Goal: Transaction & Acquisition: Purchase product/service

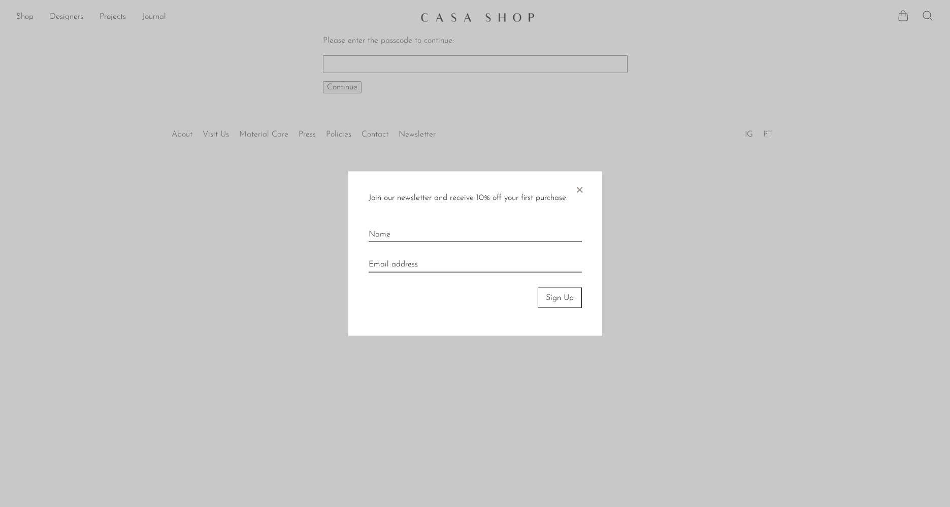
click at [578, 188] on span "×" at bounding box center [579, 187] width 10 height 32
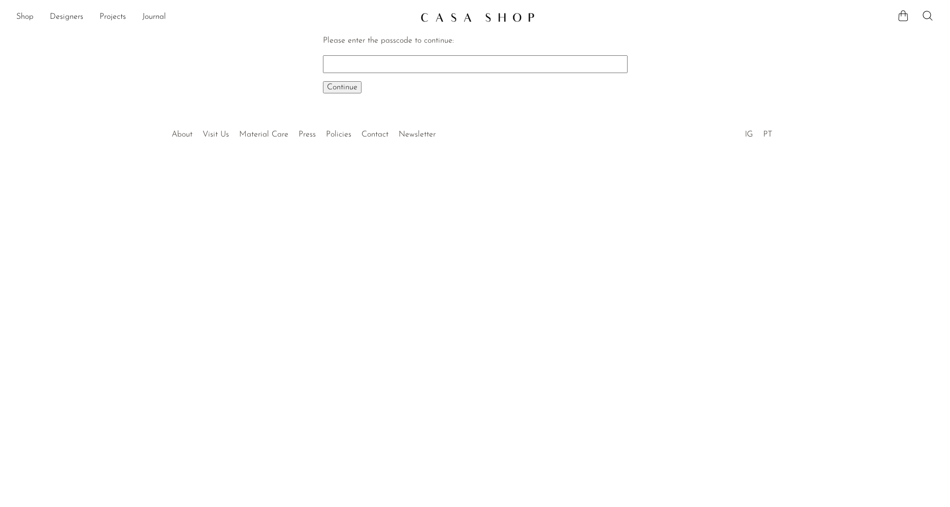
click at [352, 63] on input "Please enter the passcode to continue:" at bounding box center [475, 63] width 305 height 17
paste input "EARLY"
type input "EARLY"
click at [323, 81] on button "Continue One moment..." at bounding box center [342, 87] width 39 height 12
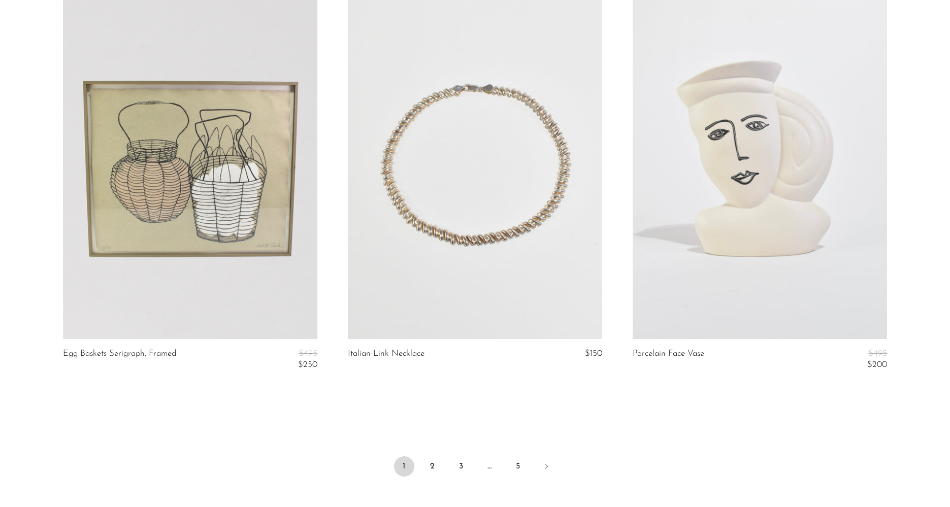
scroll to position [4584, 0]
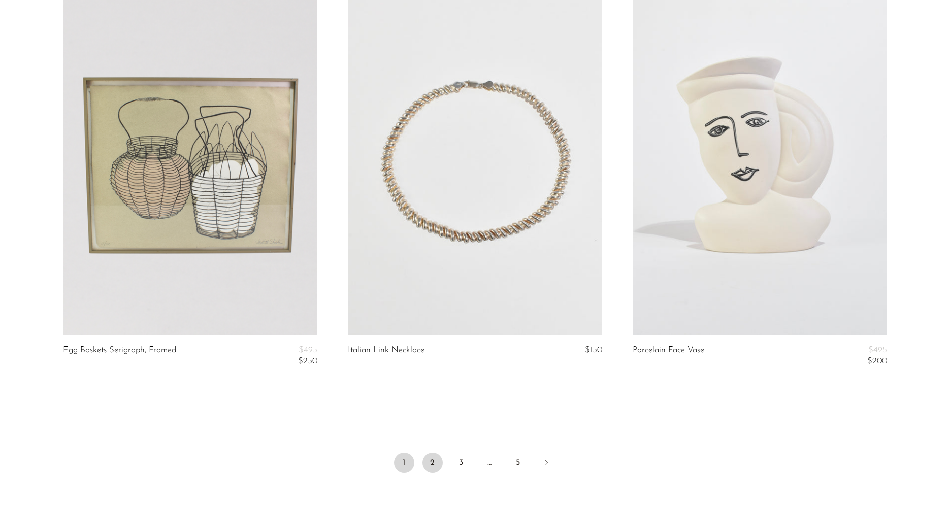
click at [425, 461] on link "2" at bounding box center [432, 463] width 20 height 20
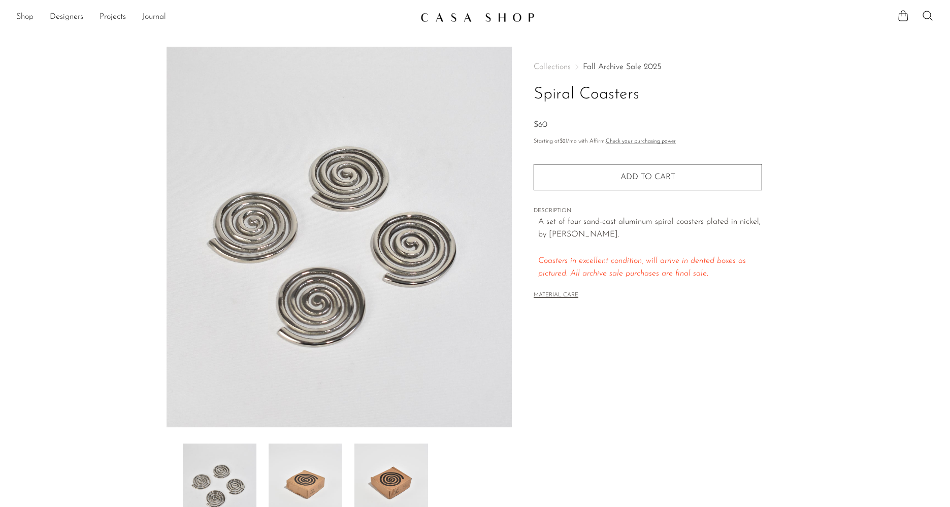
click at [301, 485] on img at bounding box center [306, 484] width 74 height 81
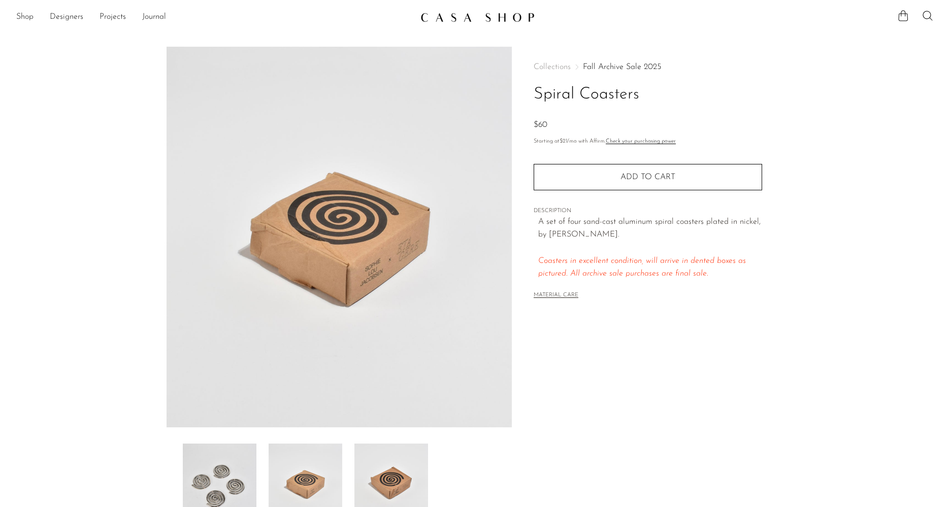
click at [367, 474] on img at bounding box center [391, 484] width 74 height 81
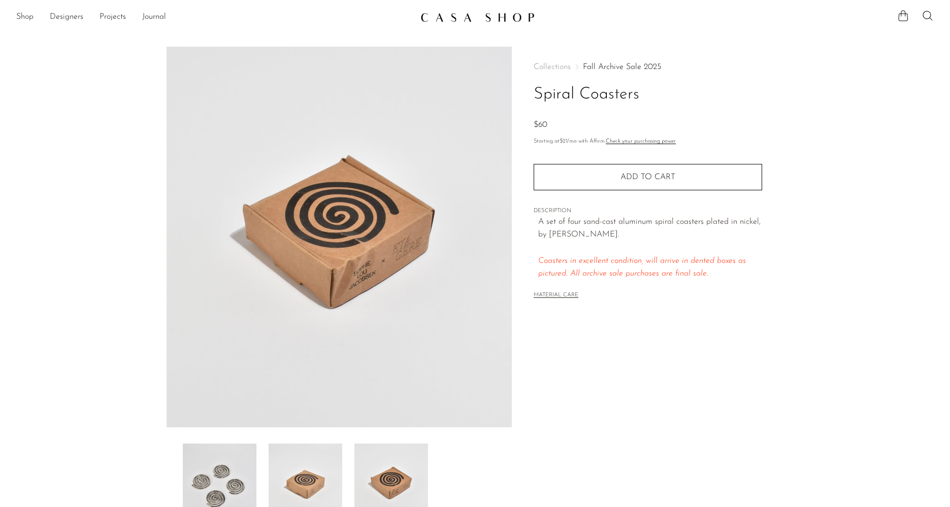
click at [239, 479] on img at bounding box center [220, 484] width 74 height 81
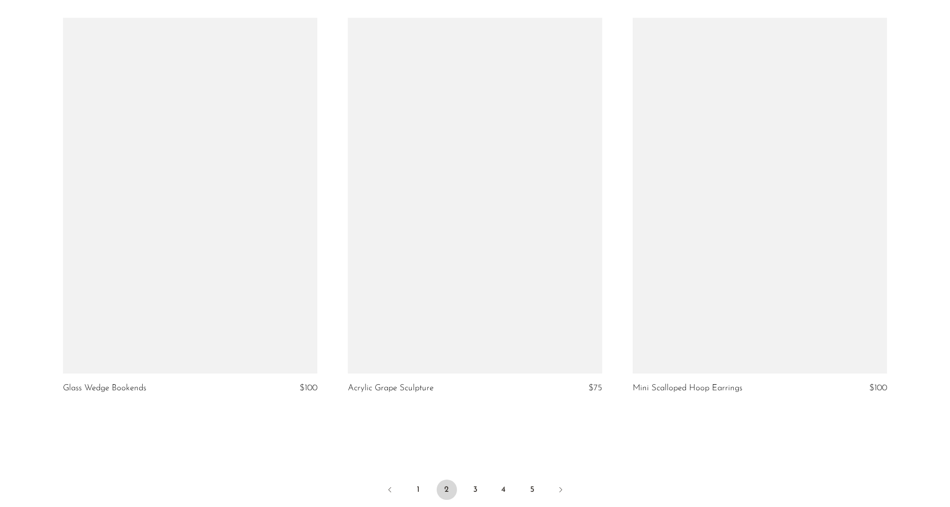
scroll to position [4682, 0]
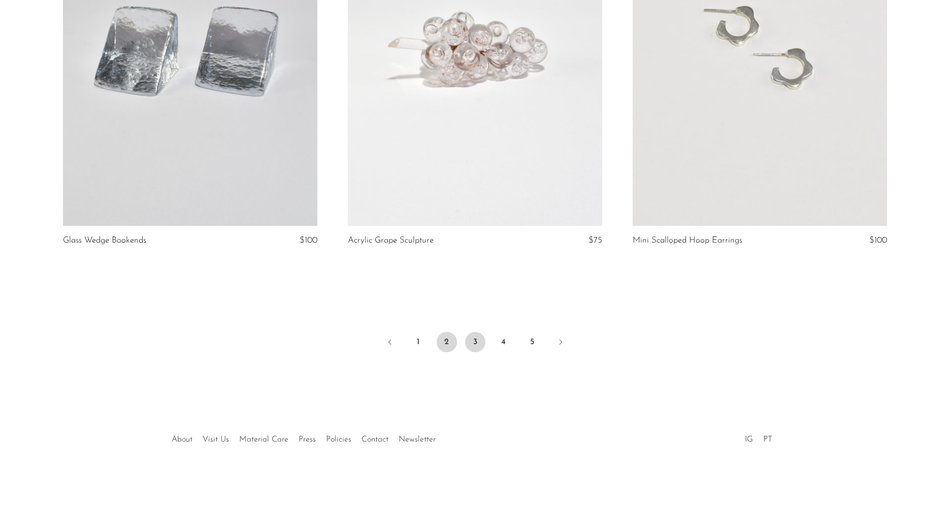
click at [474, 339] on link "3" at bounding box center [475, 342] width 20 height 20
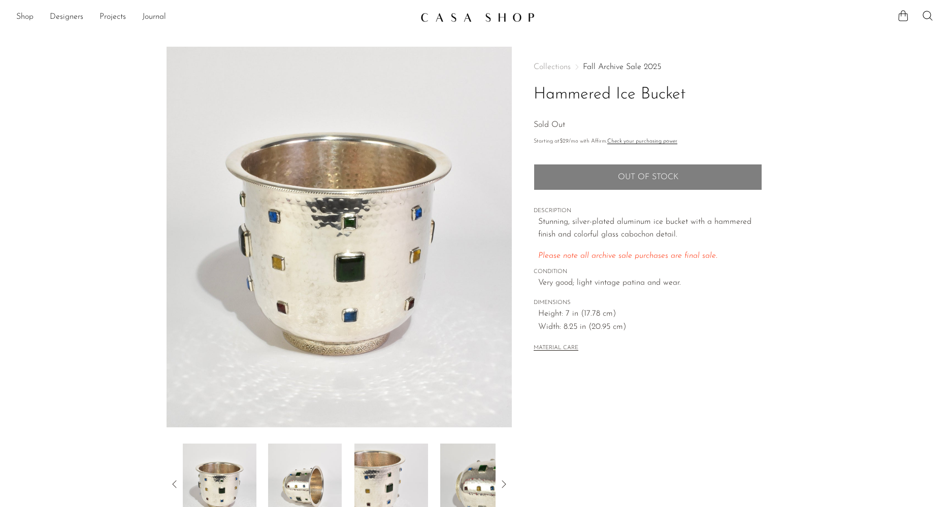
click at [335, 465] on img at bounding box center [305, 484] width 74 height 81
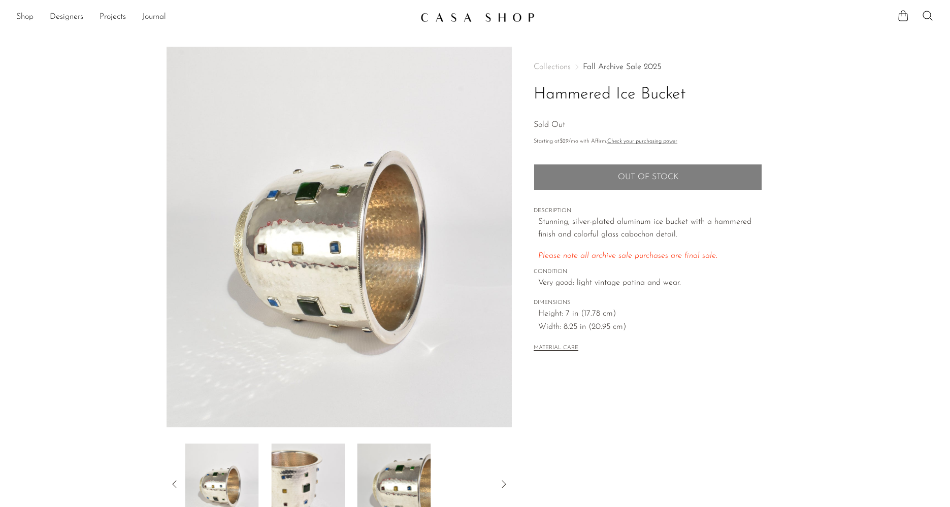
click at [359, 467] on img at bounding box center [394, 484] width 74 height 81
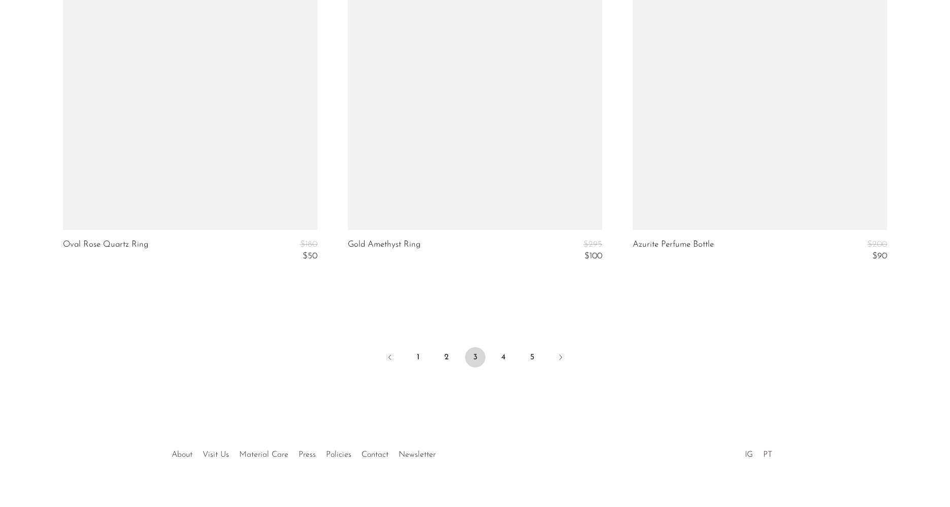
scroll to position [4762, 0]
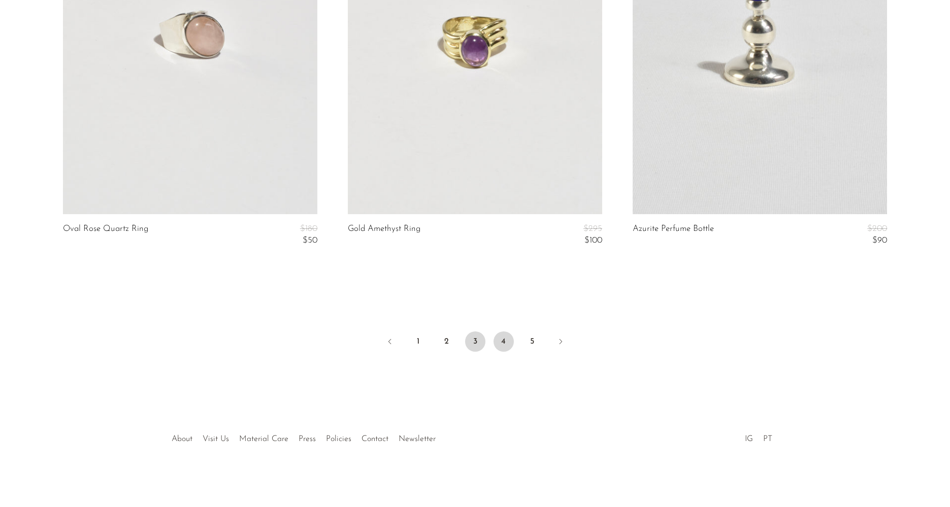
click at [504, 339] on link "4" at bounding box center [503, 342] width 20 height 20
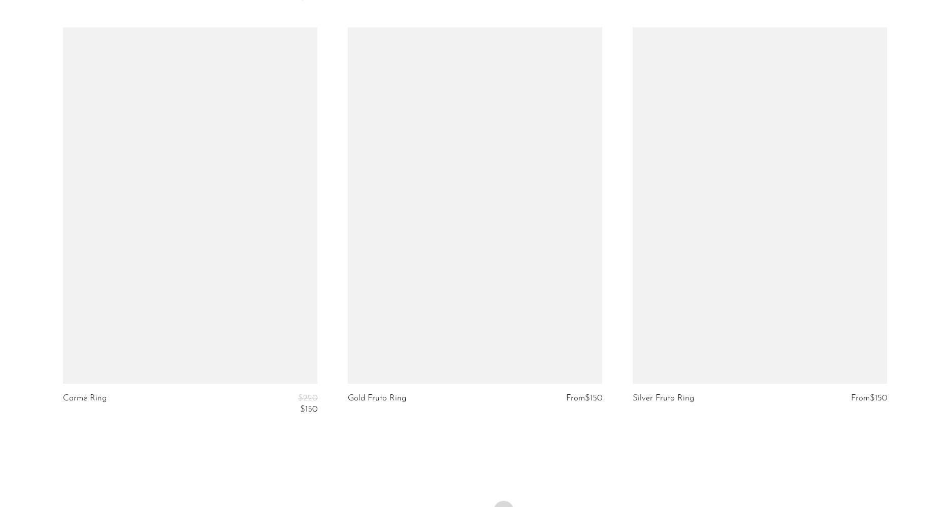
scroll to position [4773, 0]
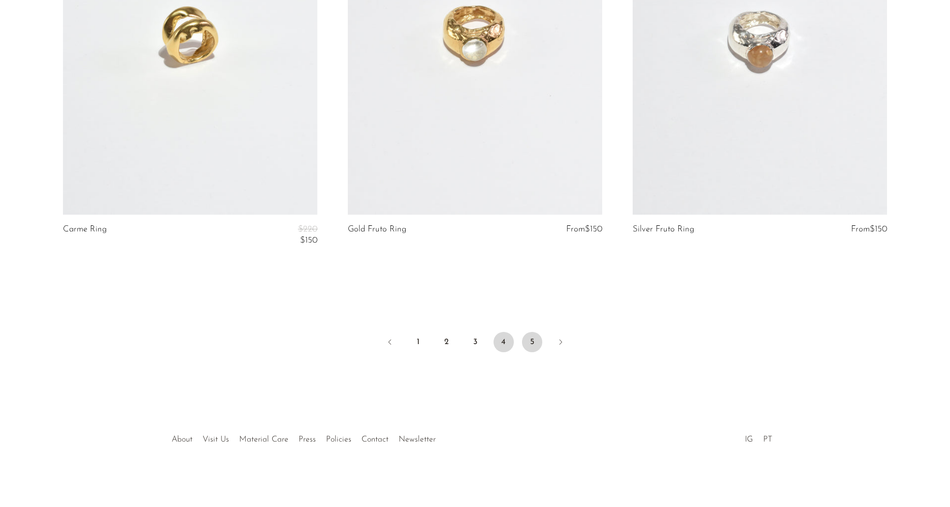
click at [537, 344] on link "5" at bounding box center [532, 342] width 20 height 20
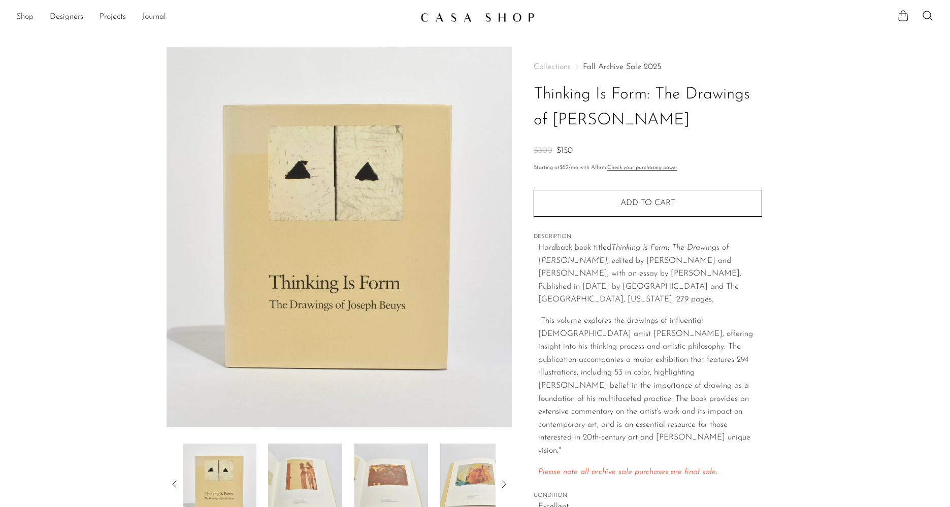
click at [313, 469] on img at bounding box center [305, 484] width 74 height 81
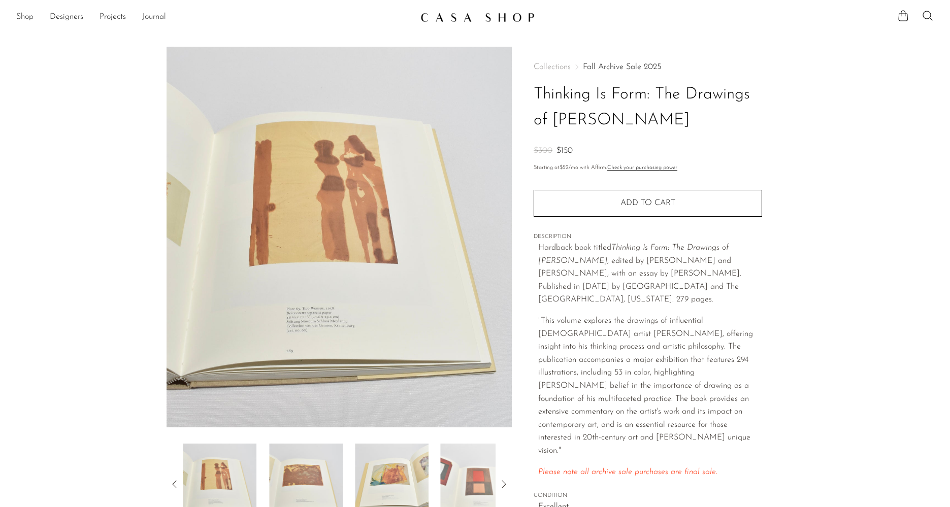
click at [351, 478] on div at bounding box center [339, 484] width 313 height 81
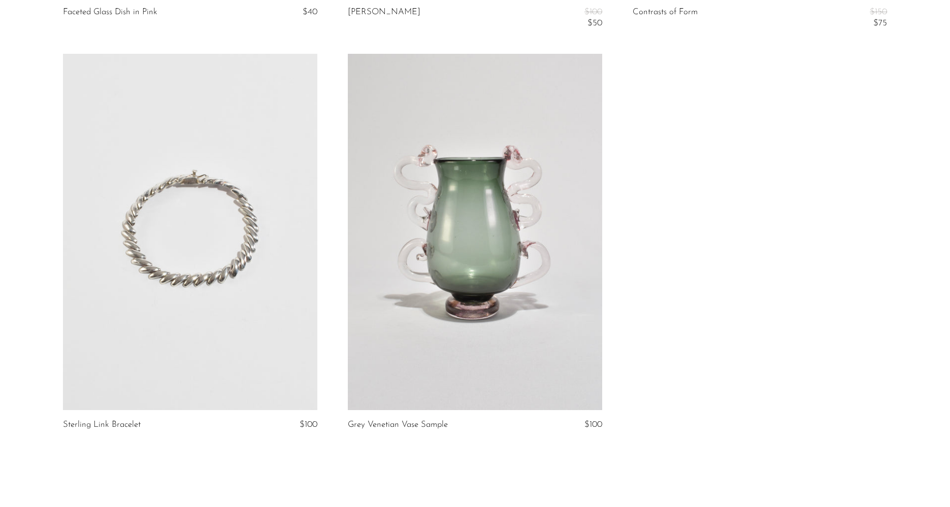
scroll to position [4315, 0]
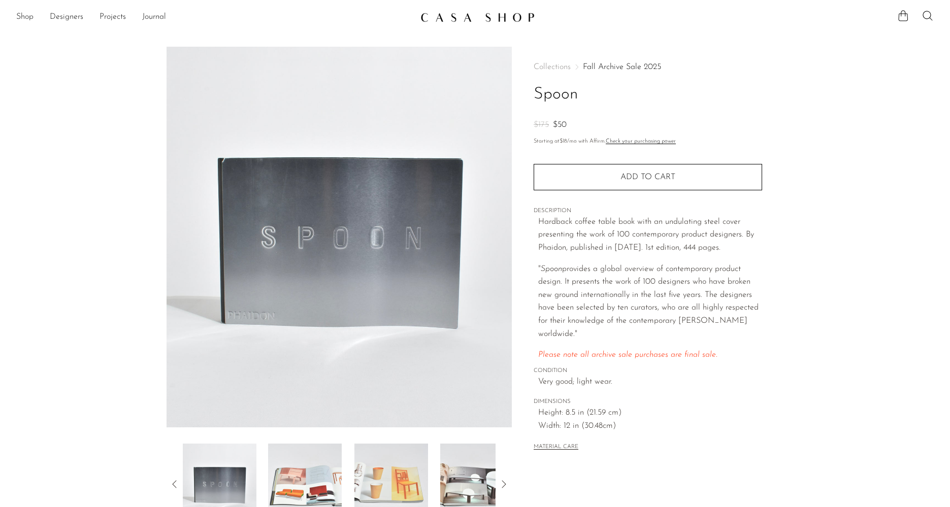
click at [310, 477] on img at bounding box center [305, 484] width 74 height 81
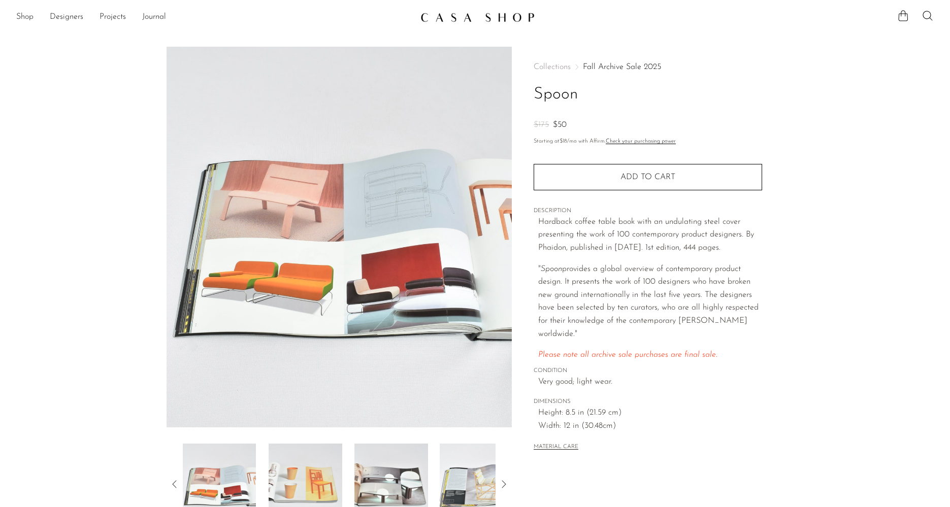
click at [344, 480] on div at bounding box center [339, 484] width 313 height 81
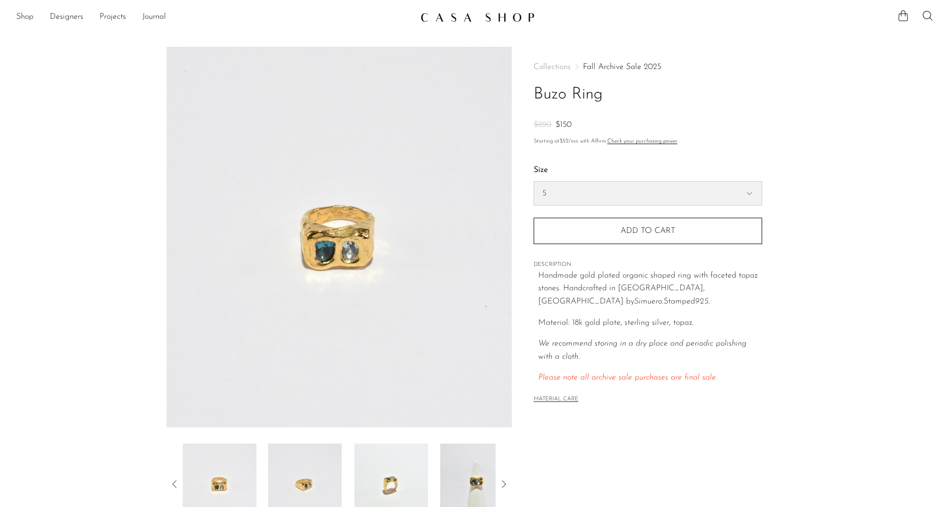
click at [597, 186] on select "5 6 7" at bounding box center [647, 193] width 227 height 23
click at [534, 182] on select "5 6 7" at bounding box center [647, 193] width 227 height 23
select select "6"
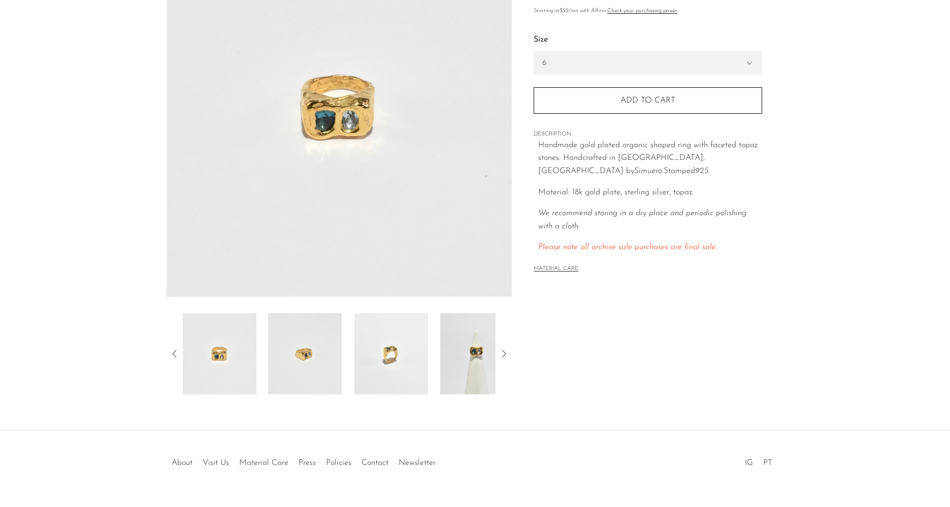
scroll to position [154, 0]
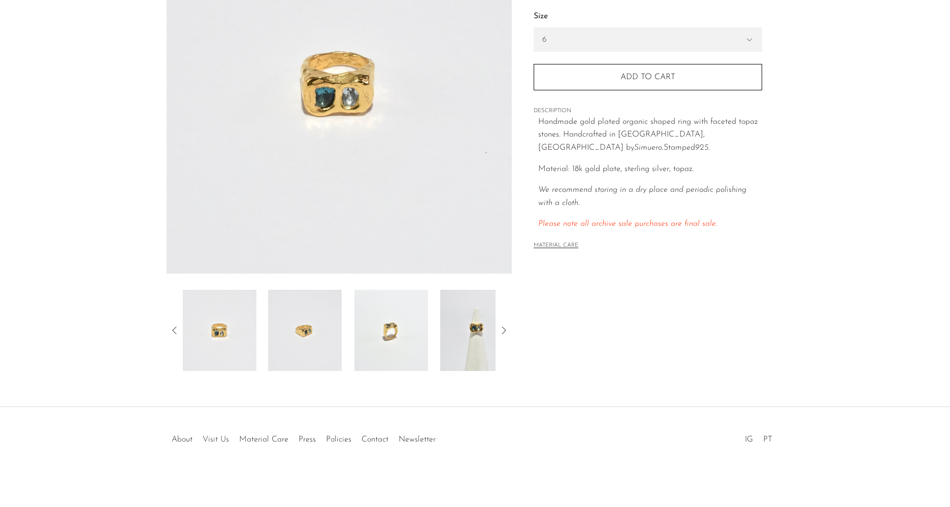
click at [214, 439] on link "Visit Us" at bounding box center [216, 440] width 26 height 8
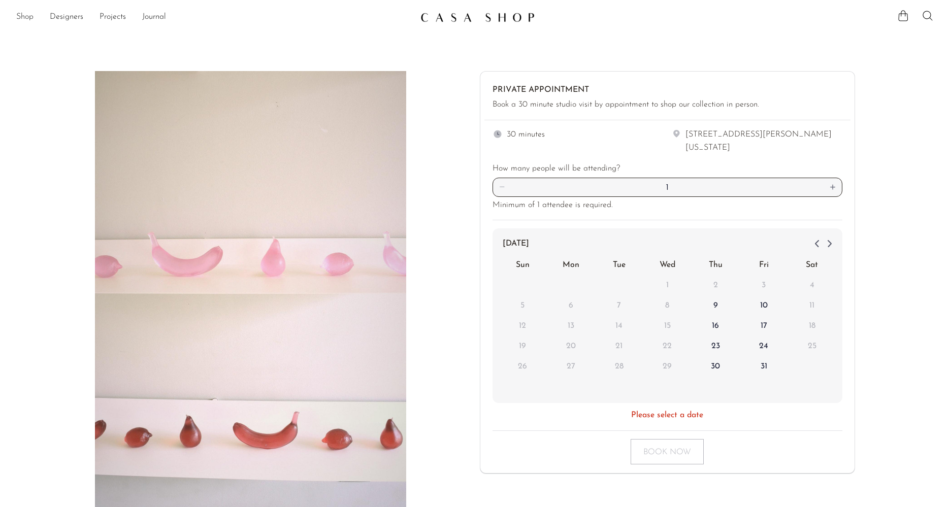
click at [27, 16] on link "Shop" at bounding box center [24, 17] width 17 height 13
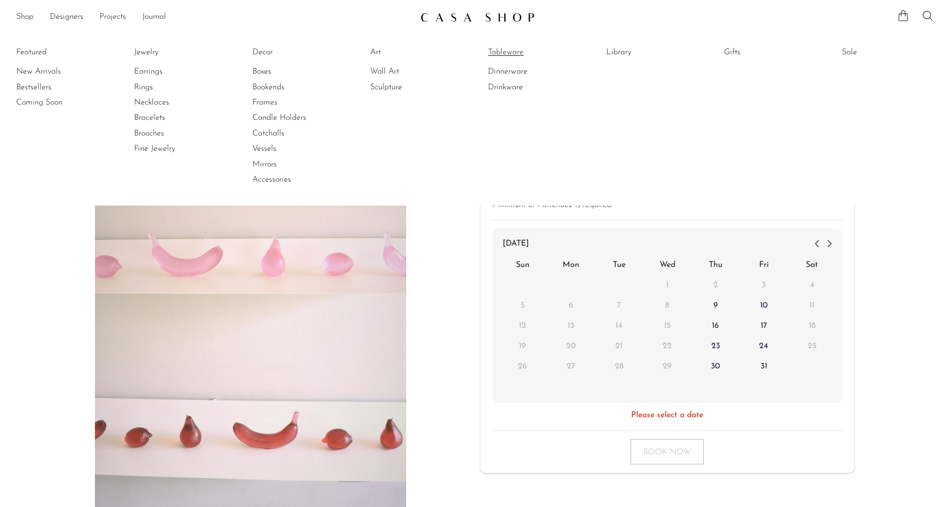
click at [510, 56] on link "Tableware" at bounding box center [526, 52] width 76 height 11
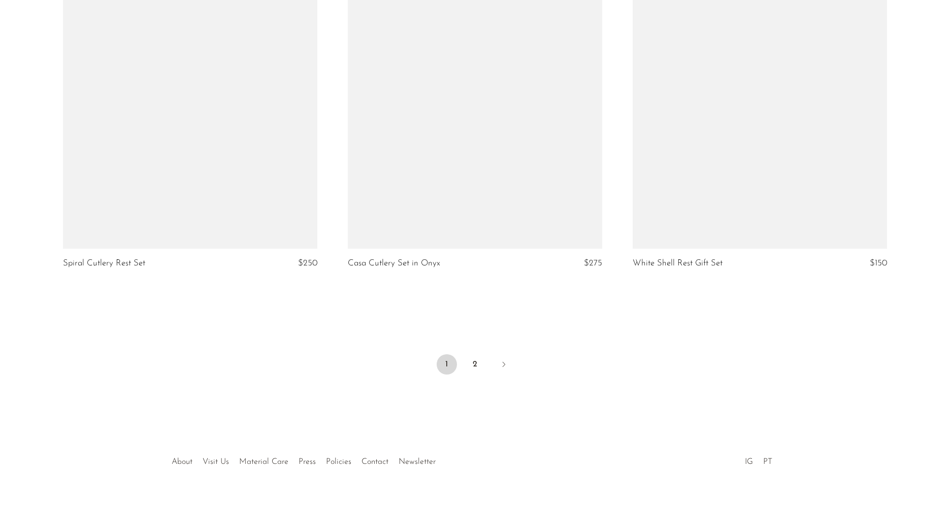
scroll to position [4615, 0]
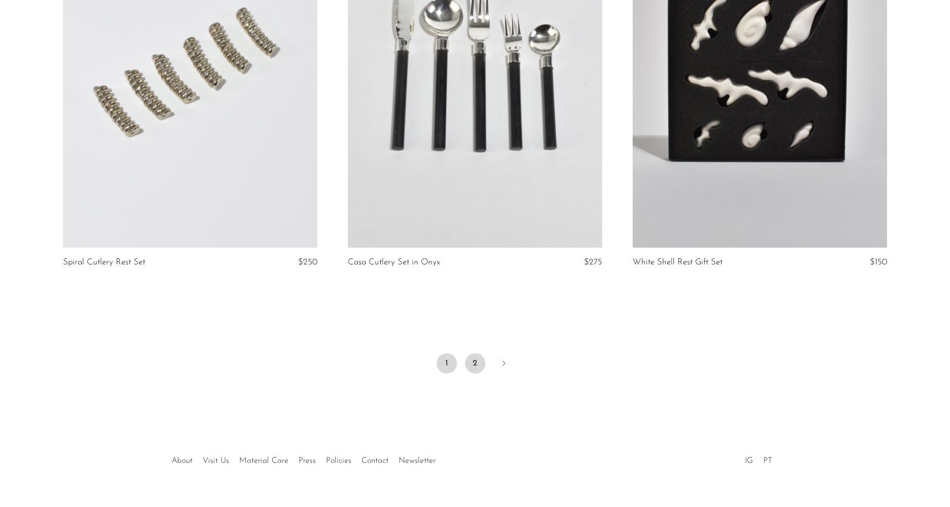
click at [471, 360] on link "2" at bounding box center [475, 363] width 20 height 20
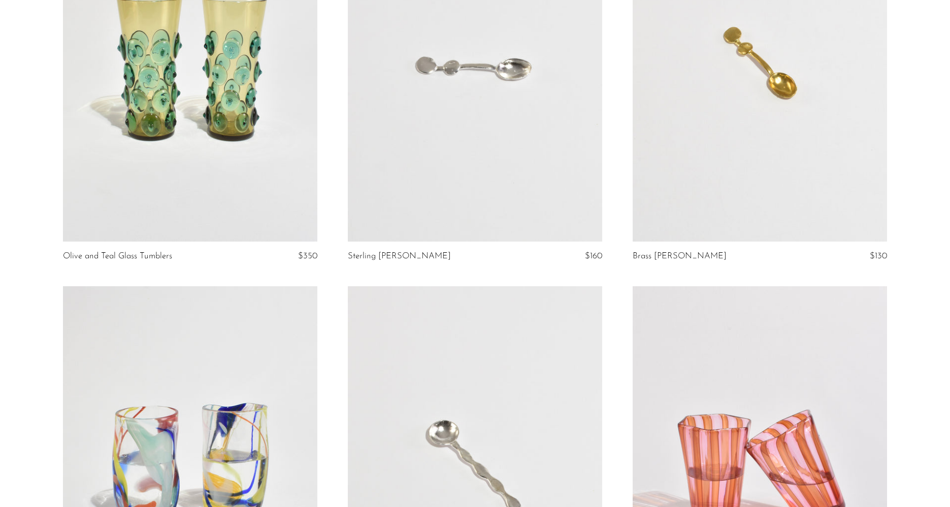
scroll to position [636, 0]
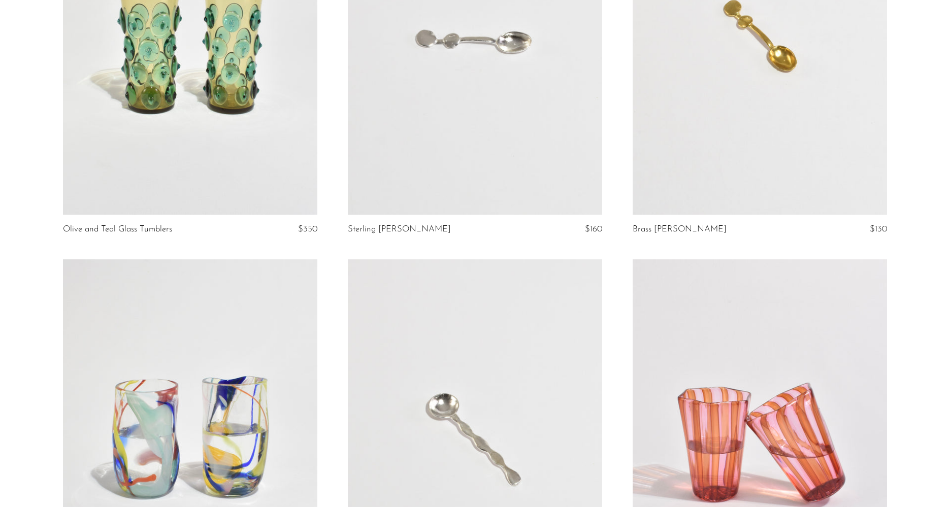
click at [577, 436] on link at bounding box center [475, 437] width 254 height 356
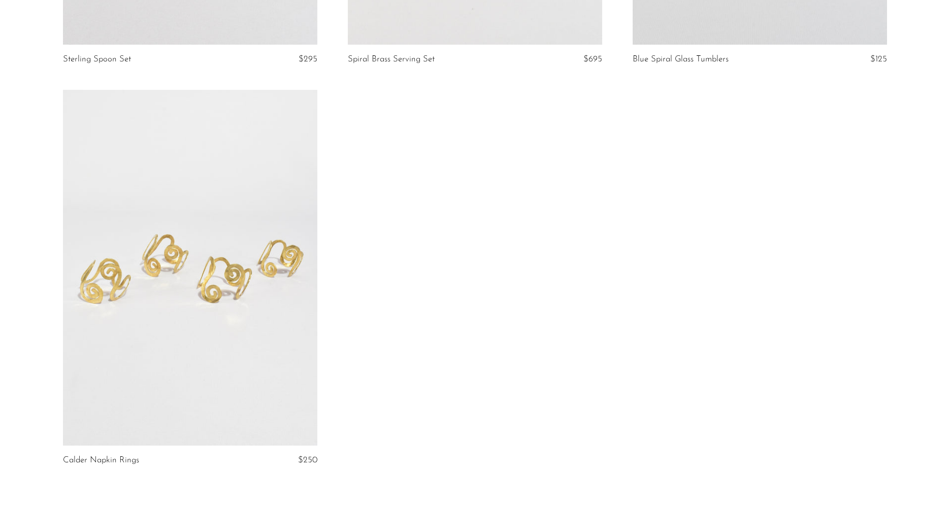
scroll to position [1611, 0]
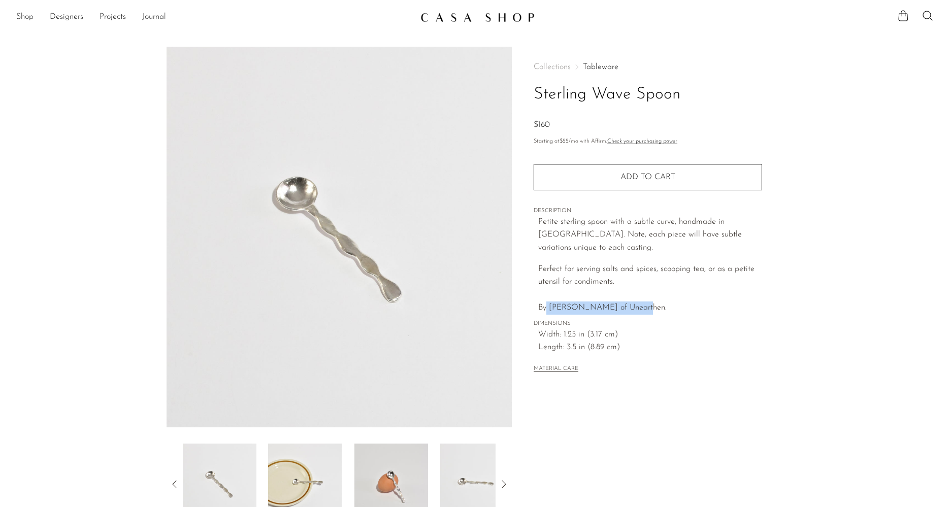
drag, startPoint x: 649, startPoint y: 307, endPoint x: 550, endPoint y: 306, distance: 99.0
click at [549, 307] on p "Perfect for serving salts and spices, scooping tea, or as a petite utensil for …" at bounding box center [650, 289] width 224 height 52
click at [676, 321] on span "DIMENSIONS" at bounding box center [648, 323] width 228 height 9
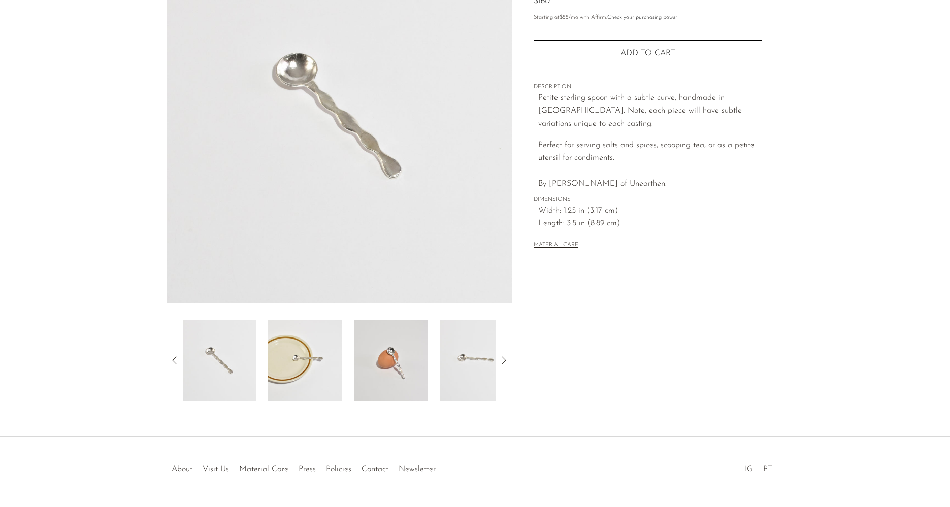
scroll to position [130, 0]
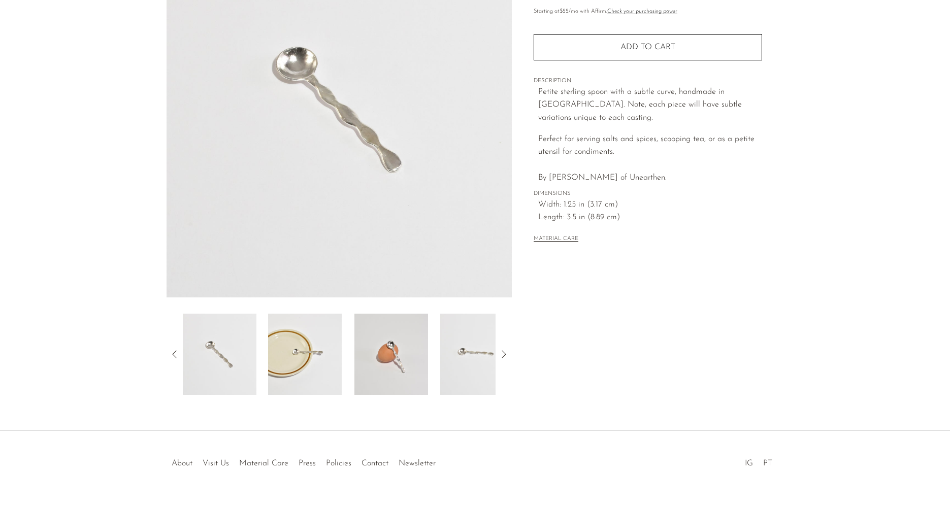
click at [292, 397] on div "Sterling Wave Spoon $160" at bounding box center [475, 174] width 950 height 514
click at [303, 358] on img at bounding box center [305, 354] width 74 height 81
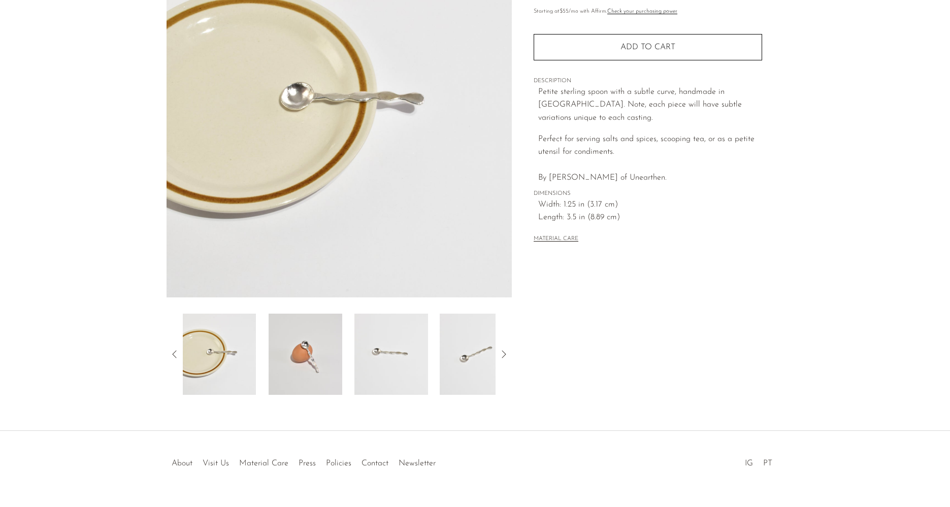
click at [307, 380] on img at bounding box center [306, 354] width 74 height 81
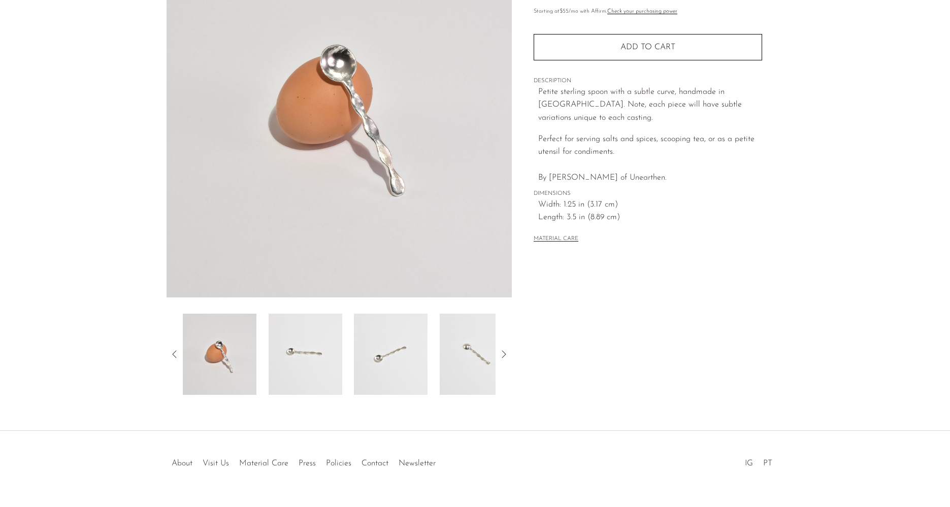
scroll to position [0, 0]
